Goal: Check status: Check status

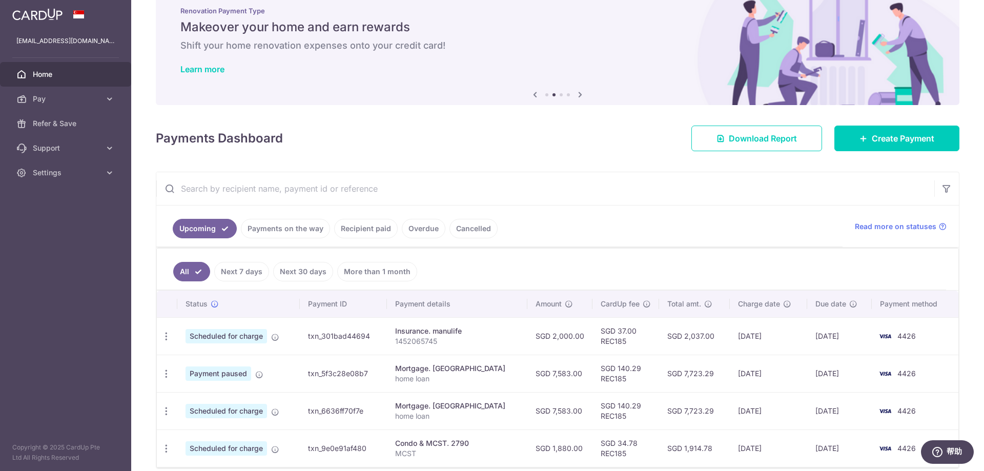
scroll to position [51, 0]
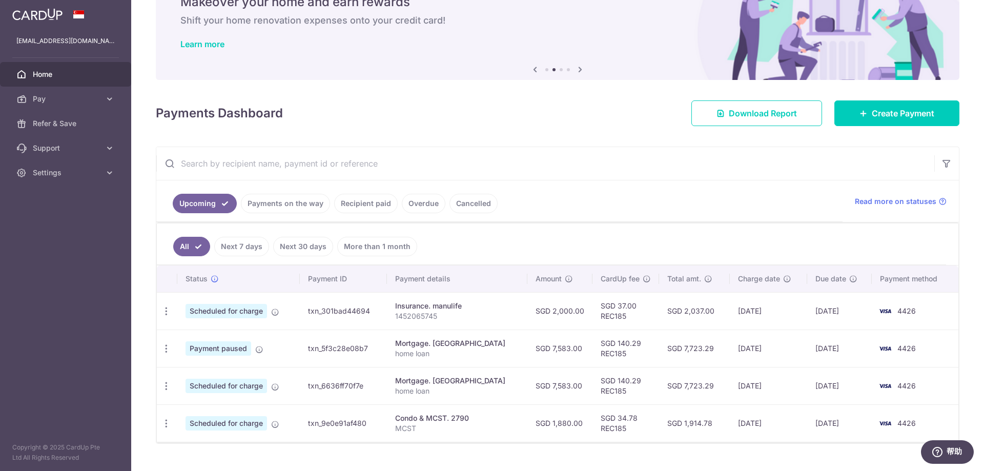
click at [522, 157] on input "text" at bounding box center [545, 163] width 778 height 33
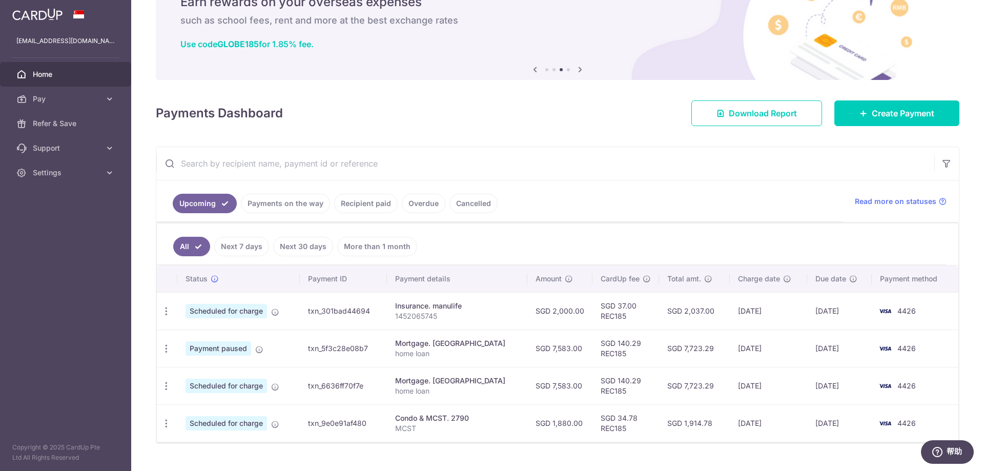
click at [292, 199] on link "Payments on the way" at bounding box center [285, 203] width 89 height 19
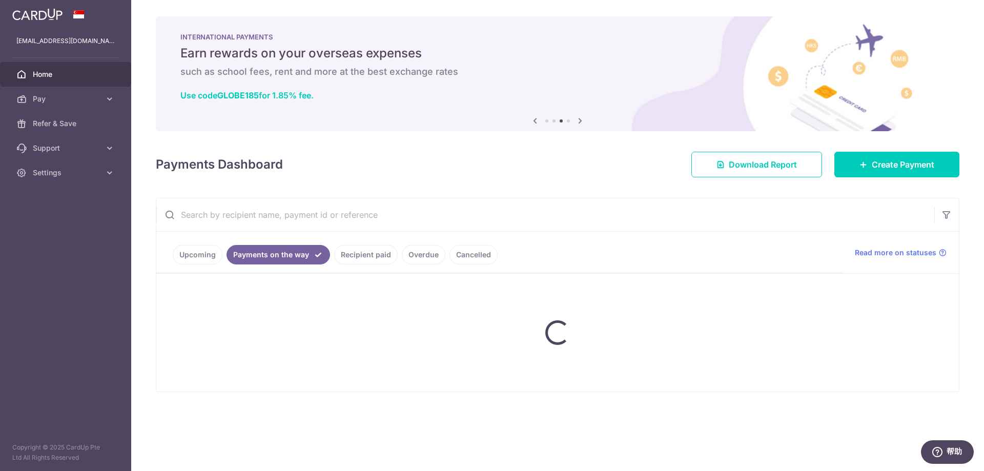
scroll to position [0, 0]
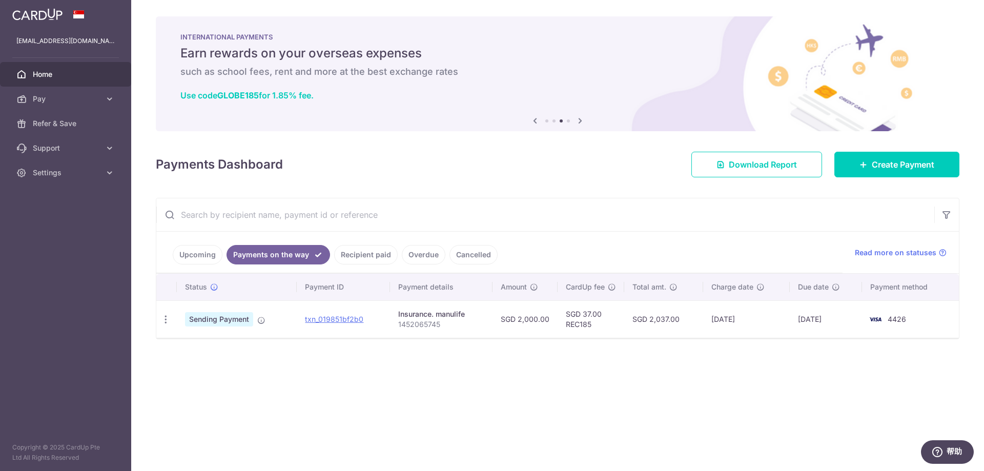
click at [347, 253] on link "Recipient paid" at bounding box center [366, 254] width 64 height 19
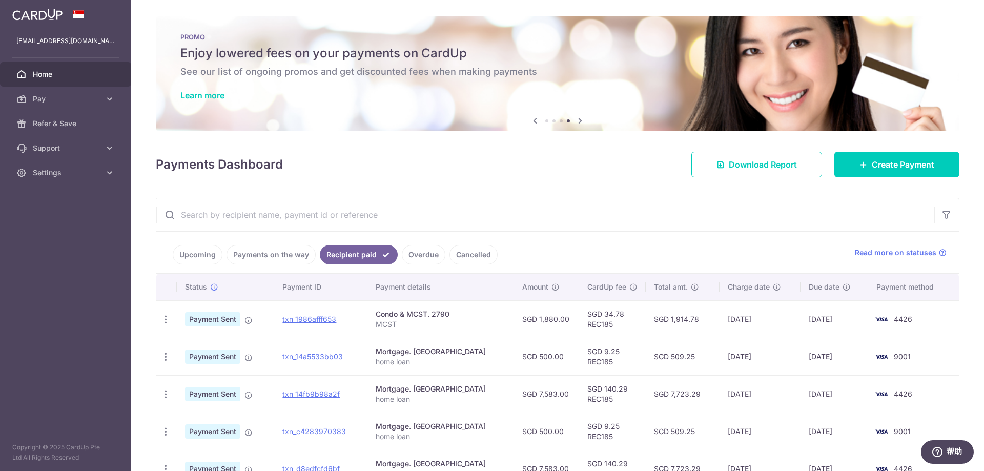
click at [408, 255] on link "Overdue" at bounding box center [424, 254] width 44 height 19
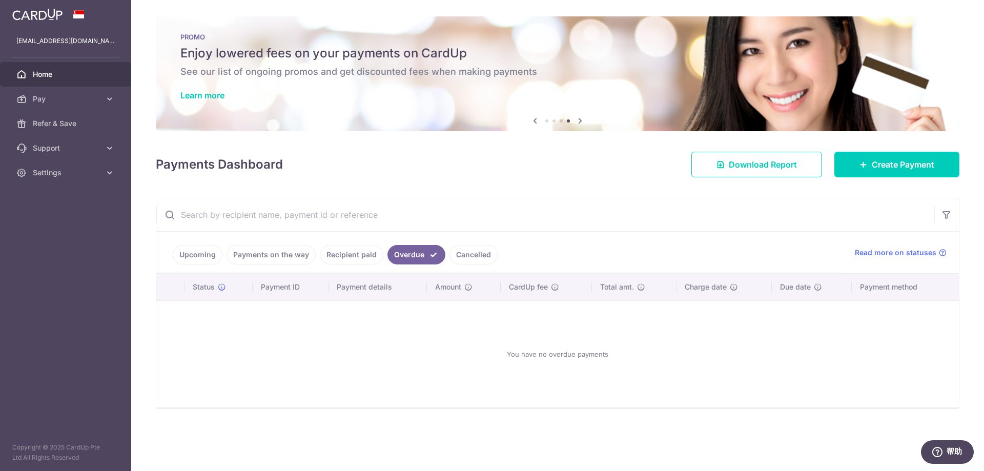
click at [202, 251] on link "Upcoming" at bounding box center [198, 254] width 50 height 19
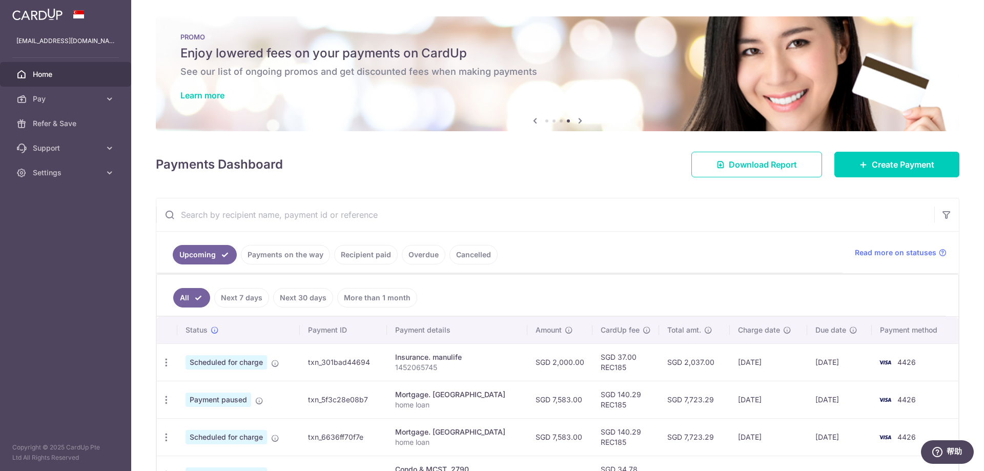
scroll to position [51, 0]
